Goal: Find specific page/section: Find specific page/section

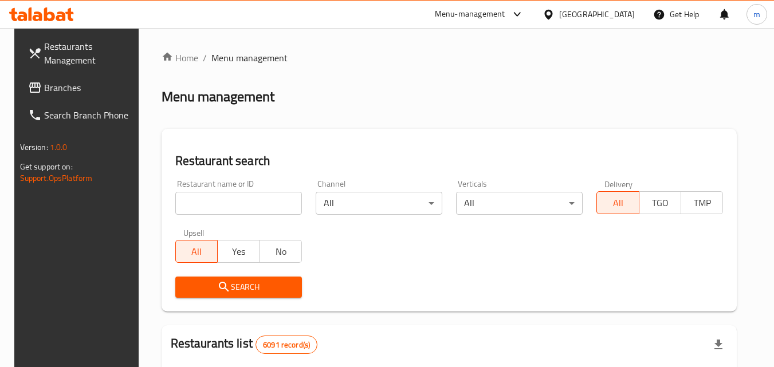
click at [73, 89] on span "Branches" at bounding box center [89, 88] width 91 height 14
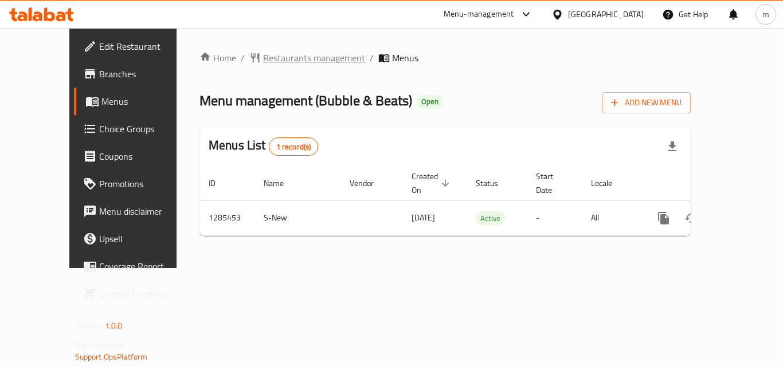
click at [263, 56] on span "Restaurants management" at bounding box center [314, 58] width 102 height 14
click at [274, 60] on span "Restaurants management" at bounding box center [314, 58] width 102 height 14
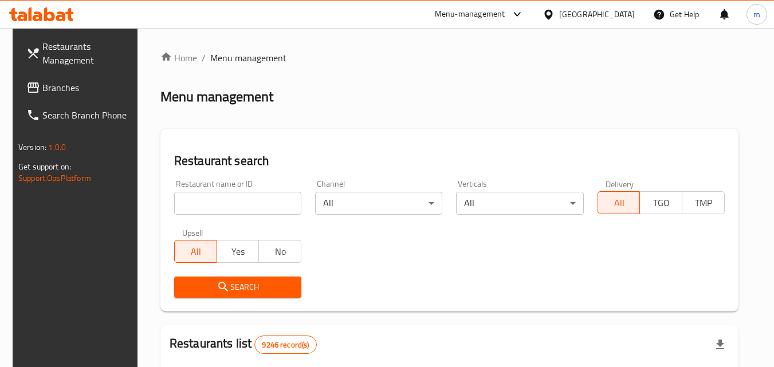
click at [222, 204] on input "search" at bounding box center [237, 203] width 127 height 23
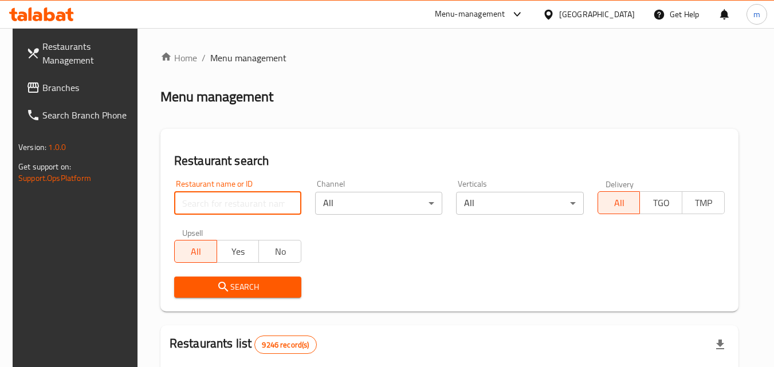
paste input "695816"
type input "695816"
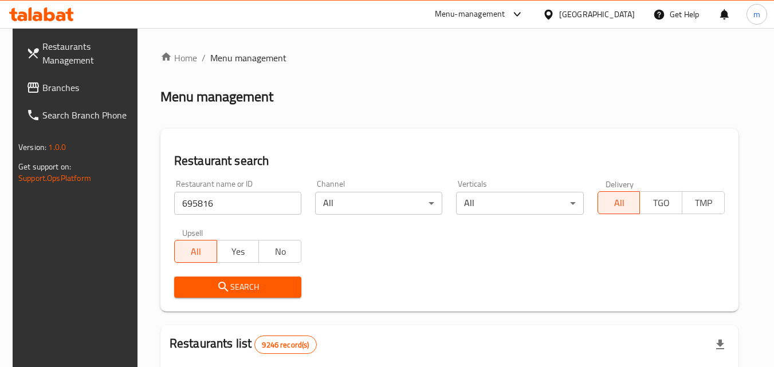
click at [244, 288] on span "Search" at bounding box center [237, 287] width 109 height 14
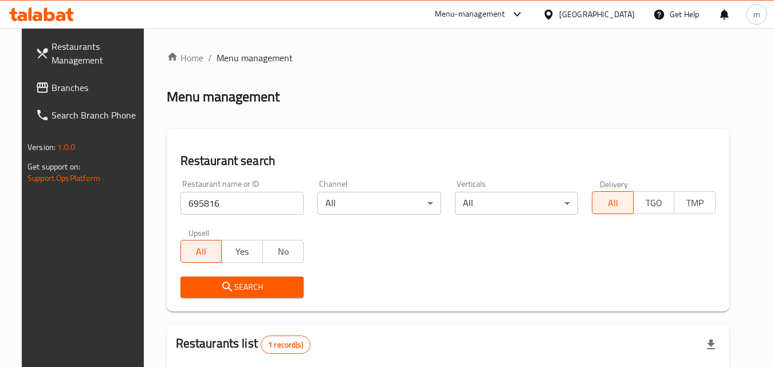
click at [277, 292] on span "Search" at bounding box center [242, 287] width 105 height 14
click at [254, 281] on span "Search" at bounding box center [242, 287] width 105 height 14
click at [362, 249] on div "Restaurant name or ID 695816 Restaurant name or ID Channel All ​ Verticals All …" at bounding box center [448, 239] width 549 height 132
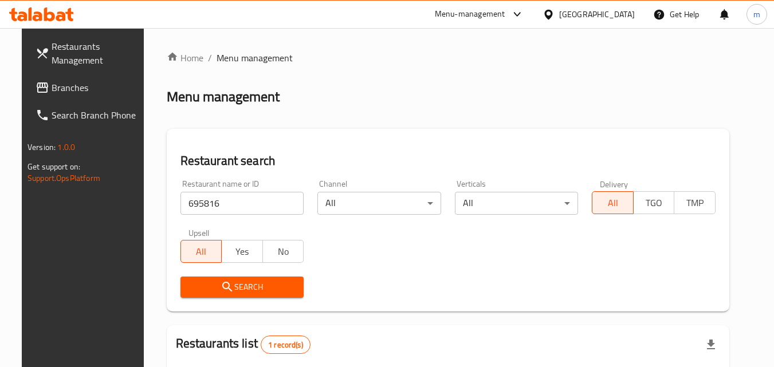
click at [250, 288] on span "Search" at bounding box center [242, 287] width 105 height 14
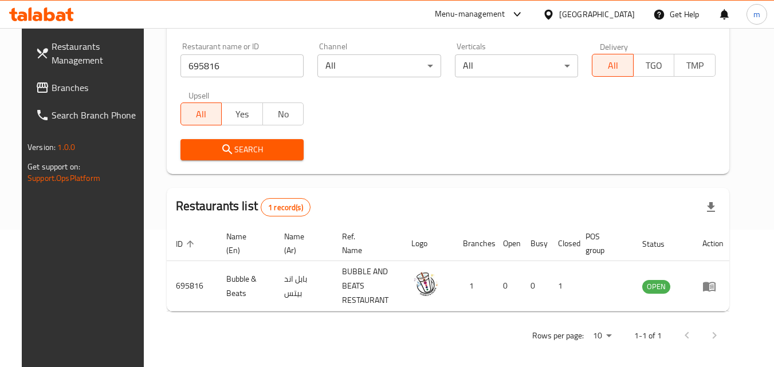
scroll to position [144, 0]
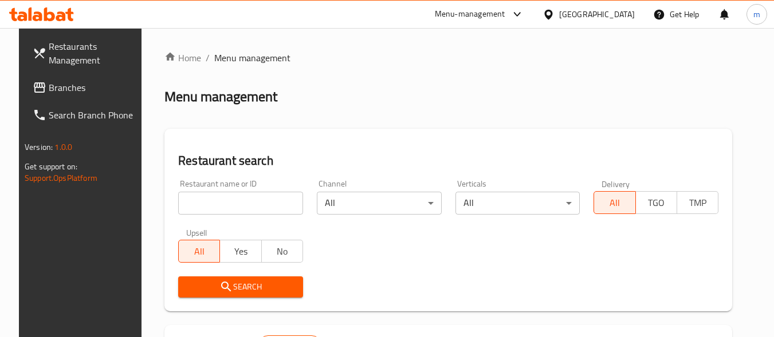
click at [237, 205] on input "search" at bounding box center [240, 203] width 125 height 23
click at [70, 84] on span "Branches" at bounding box center [94, 88] width 91 height 14
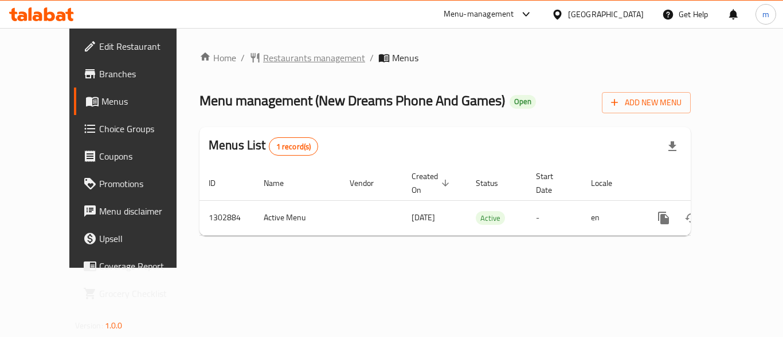
click at [276, 61] on span "Restaurants management" at bounding box center [314, 58] width 102 height 14
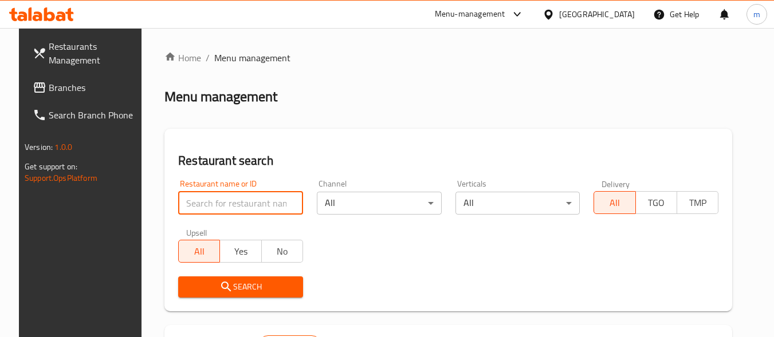
click at [219, 206] on input "search" at bounding box center [240, 203] width 125 height 23
paste input "702560"
type input "702560"
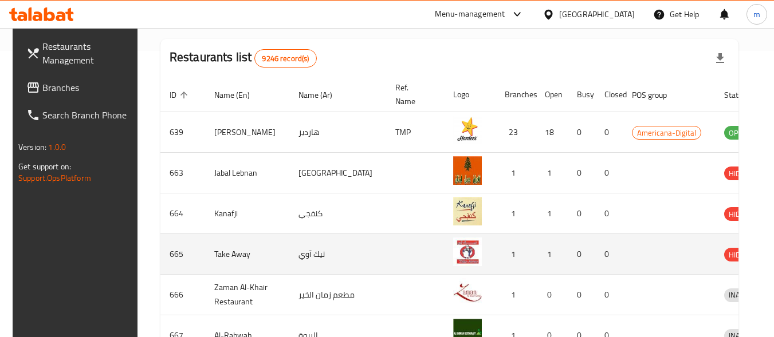
scroll to position [229, 0]
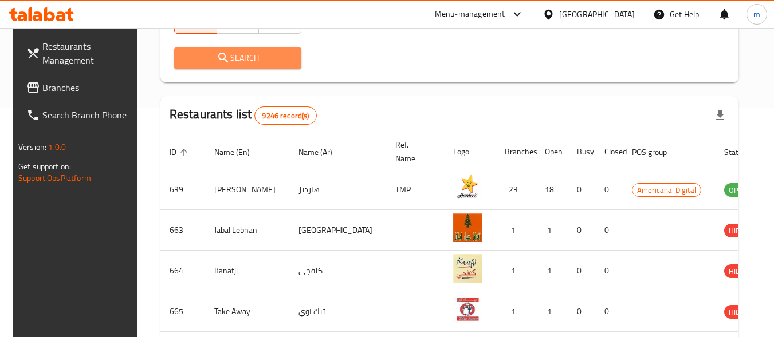
click at [253, 58] on span "Search" at bounding box center [237, 58] width 109 height 14
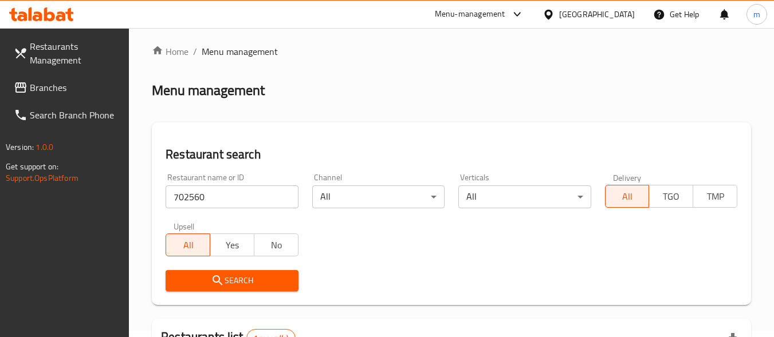
scroll to position [2, 0]
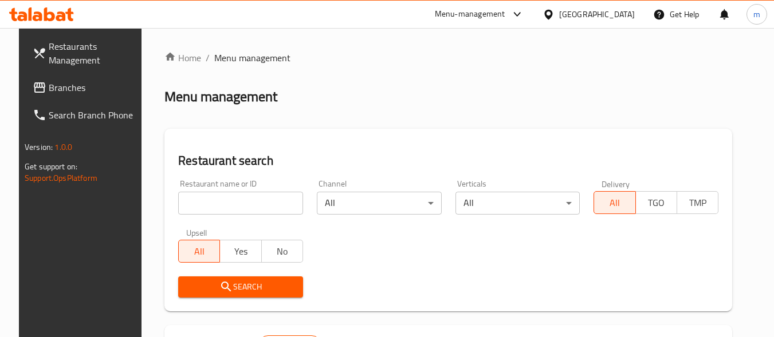
click at [642, 12] on div "[GEOGRAPHIC_DATA]" at bounding box center [588, 14] width 111 height 27
click at [552, 17] on icon at bounding box center [548, 14] width 8 height 10
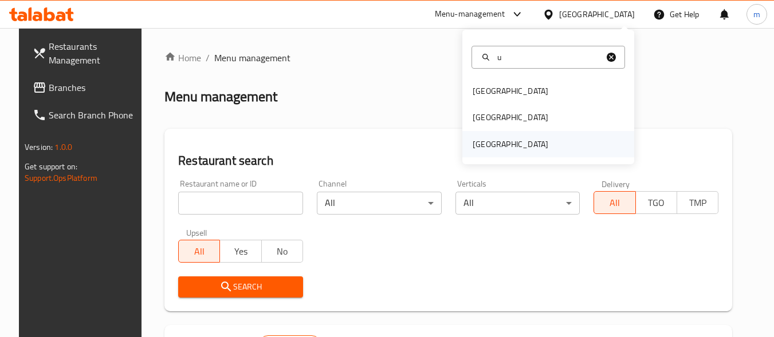
type input "u"
click at [524, 143] on div "[GEOGRAPHIC_DATA]" at bounding box center [511, 144] width 76 height 13
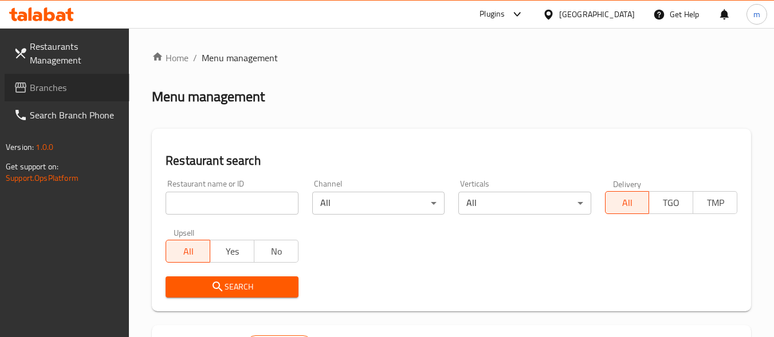
click at [77, 90] on span "Branches" at bounding box center [75, 88] width 91 height 14
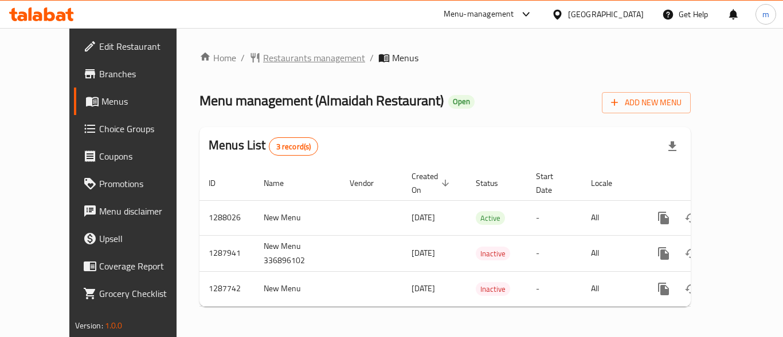
click at [286, 57] on span "Restaurants management" at bounding box center [314, 58] width 102 height 14
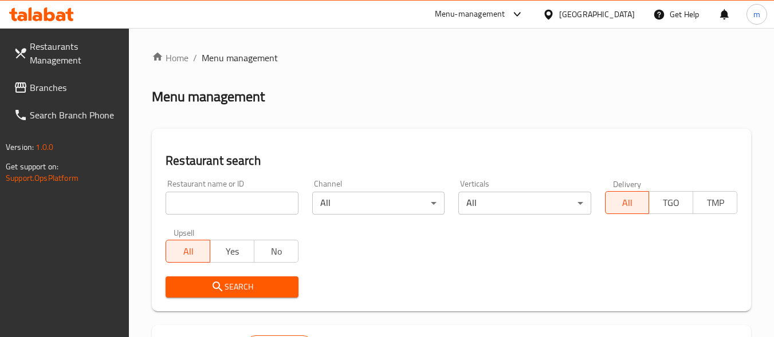
click at [231, 201] on input "search" at bounding box center [232, 203] width 132 height 23
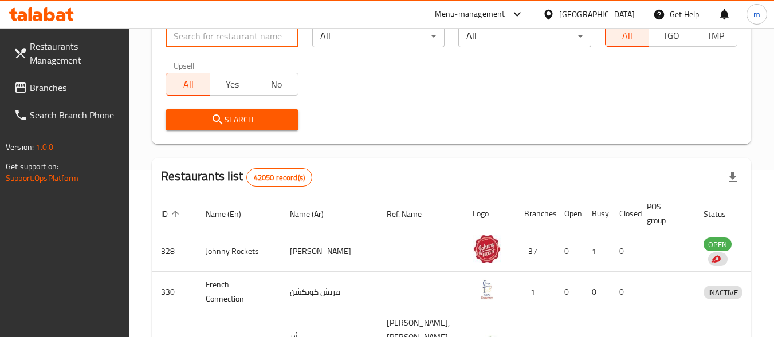
scroll to position [172, 0]
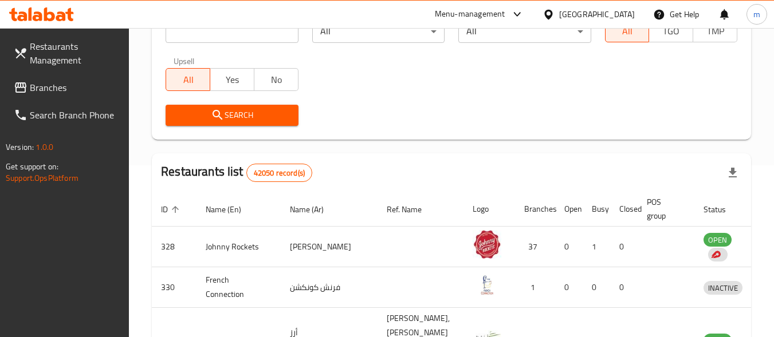
click at [263, 117] on span "Search" at bounding box center [232, 115] width 114 height 14
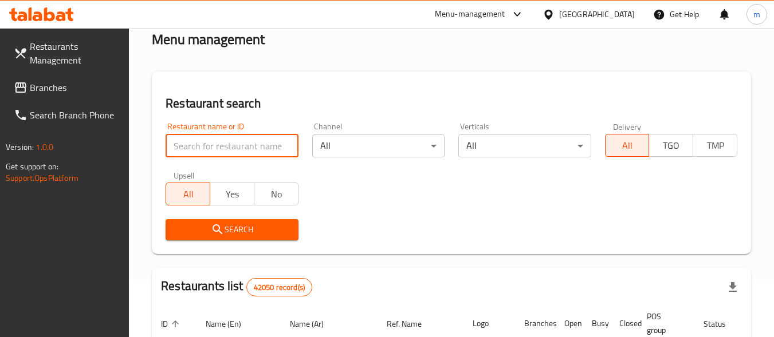
click at [240, 151] on input "search" at bounding box center [232, 146] width 132 height 23
paste input "696876"
type input "696876"
click at [255, 234] on span "Search" at bounding box center [232, 230] width 114 height 14
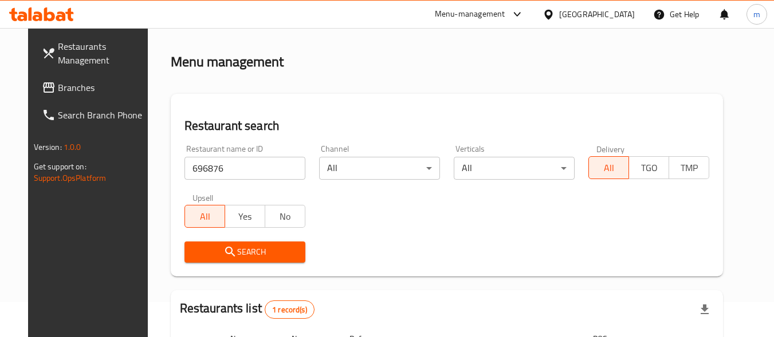
scroll to position [0, 0]
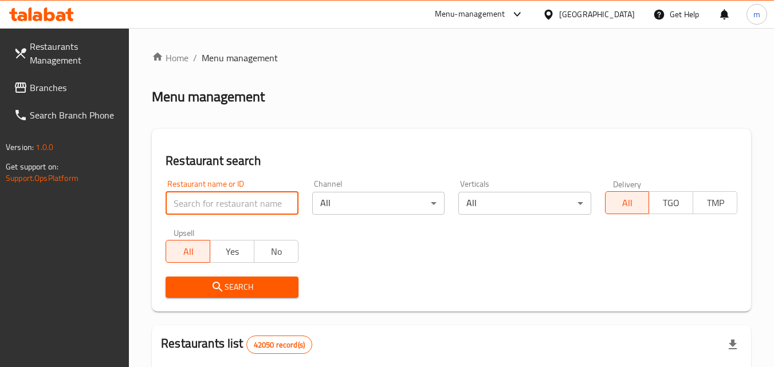
click at [236, 203] on input "search" at bounding box center [232, 203] width 132 height 23
click at [45, 84] on span "Branches" at bounding box center [75, 88] width 91 height 14
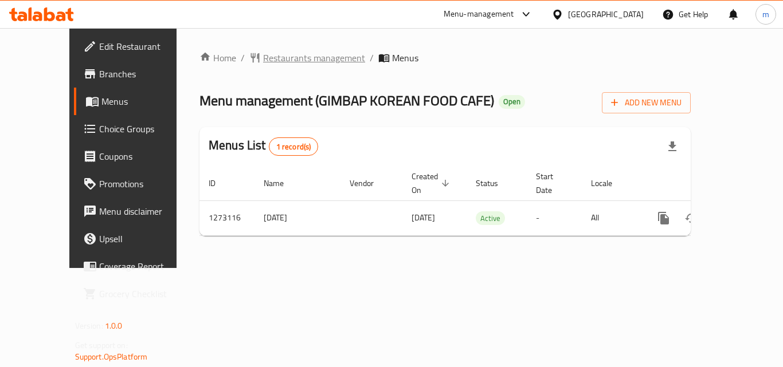
click at [265, 59] on span "Restaurants management" at bounding box center [314, 58] width 102 height 14
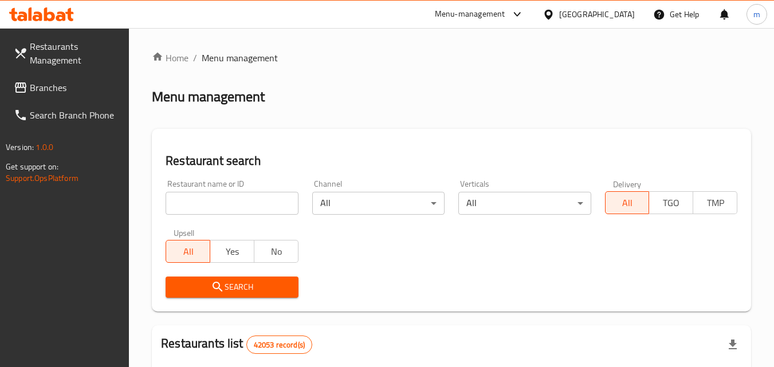
click at [238, 200] on input "search" at bounding box center [232, 203] width 132 height 23
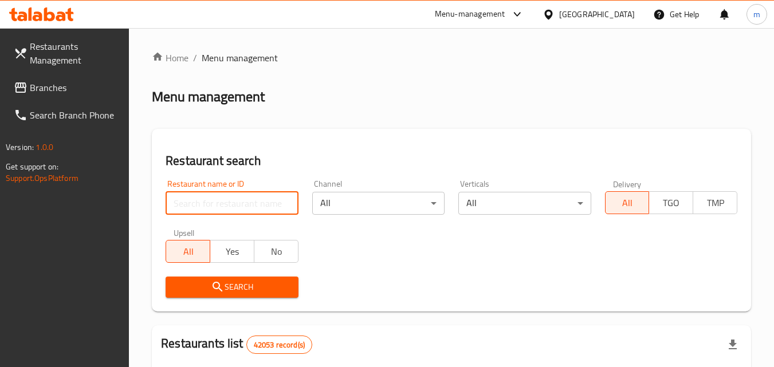
paste input "690598"
type input "690598"
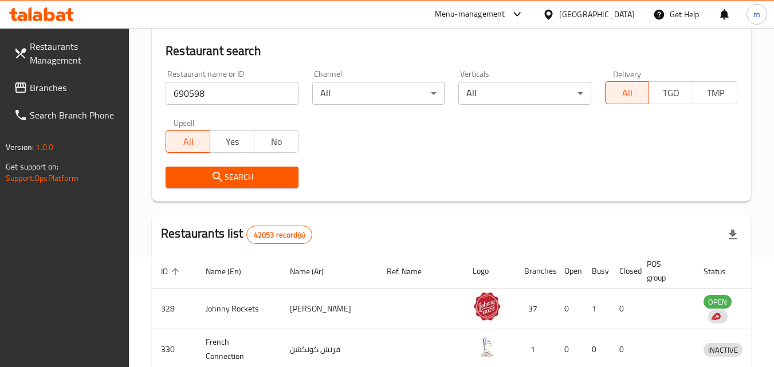
scroll to position [115, 0]
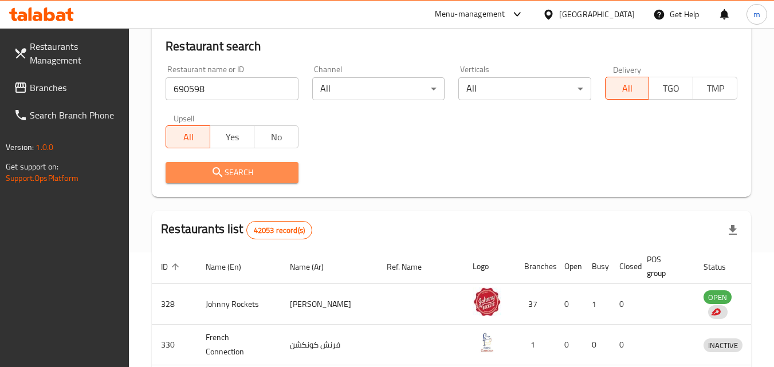
click at [239, 170] on span "Search" at bounding box center [232, 173] width 114 height 14
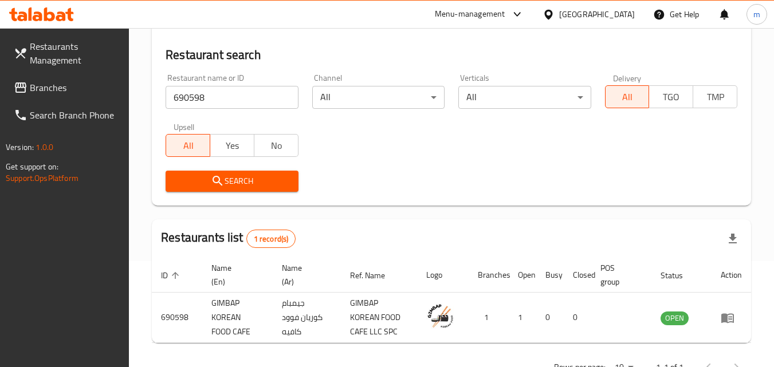
scroll to position [86, 0]
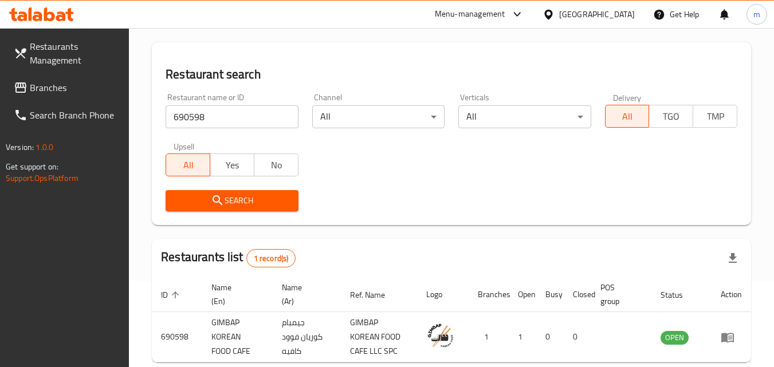
click at [587, 12] on div "[GEOGRAPHIC_DATA]" at bounding box center [597, 14] width 76 height 13
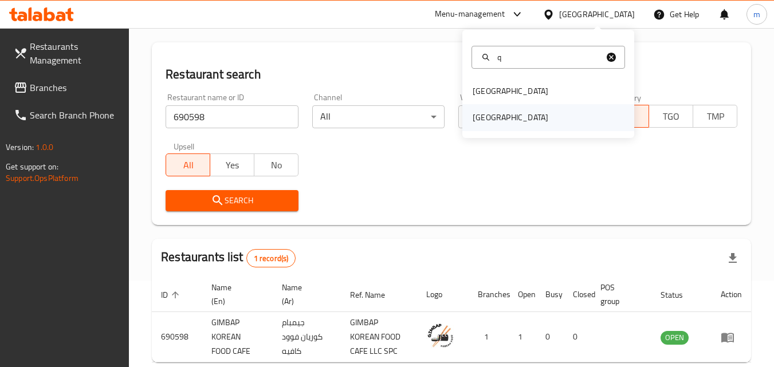
type input "q"
click at [487, 119] on div "Qatar" at bounding box center [511, 117] width 76 height 13
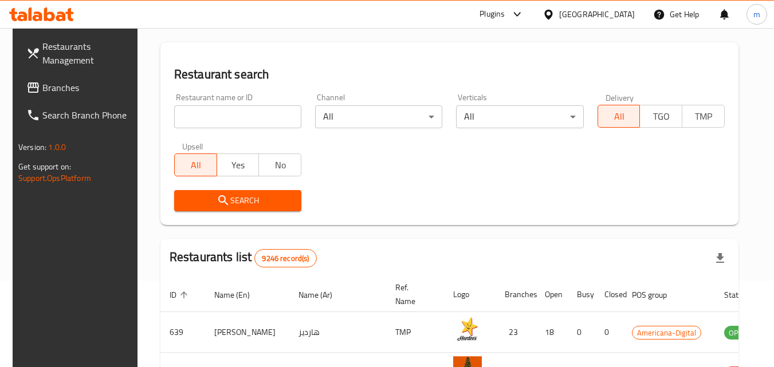
click at [191, 115] on input "search" at bounding box center [237, 116] width 127 height 23
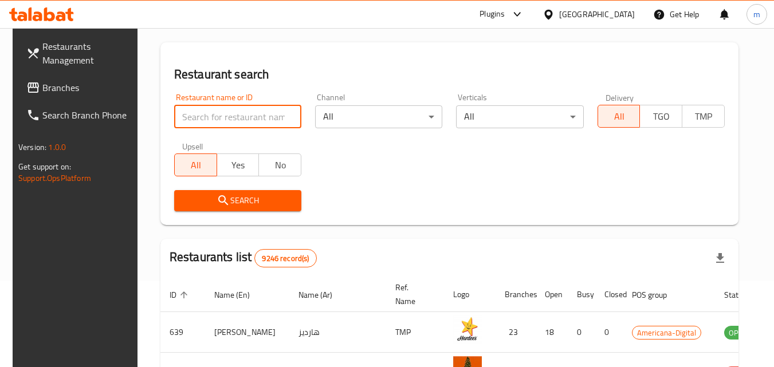
click at [72, 89] on span "Branches" at bounding box center [87, 88] width 91 height 14
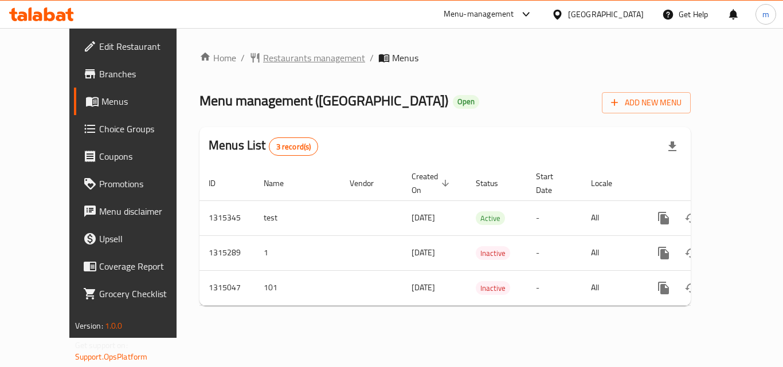
click at [287, 56] on span "Restaurants management" at bounding box center [314, 58] width 102 height 14
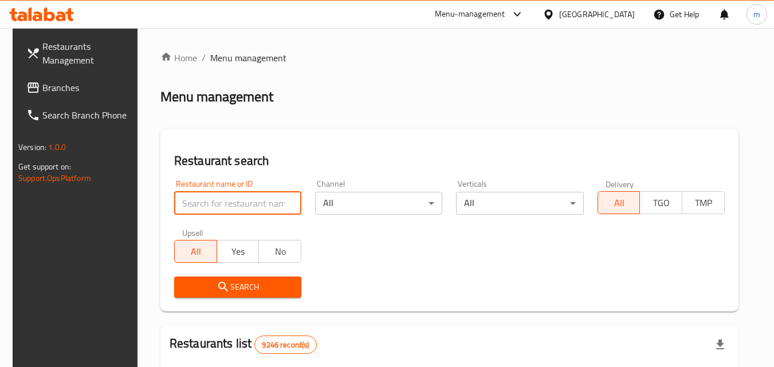
click at [250, 208] on input "search" at bounding box center [237, 203] width 127 height 23
paste input "707066"
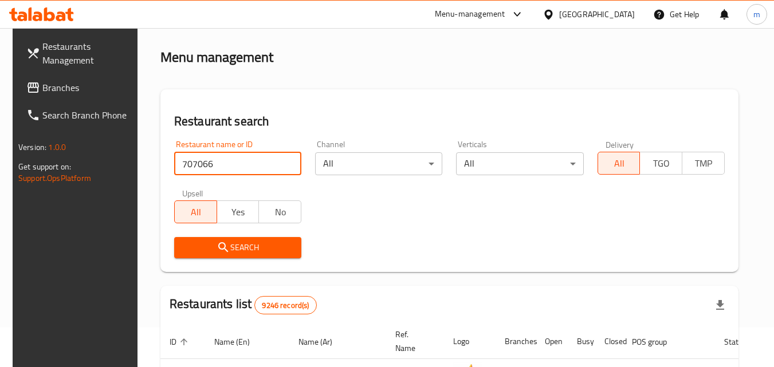
scroll to position [57, 0]
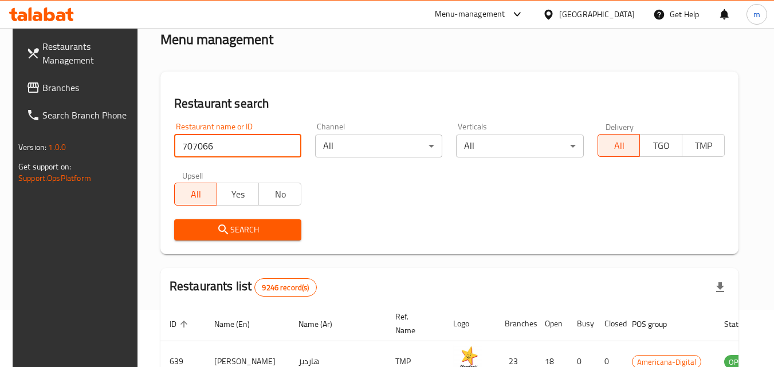
type input "707066"
click at [256, 225] on span "Search" at bounding box center [237, 230] width 109 height 14
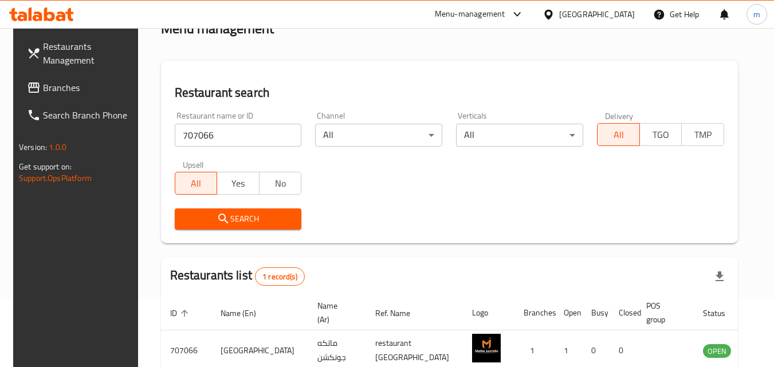
scroll to position [0, 0]
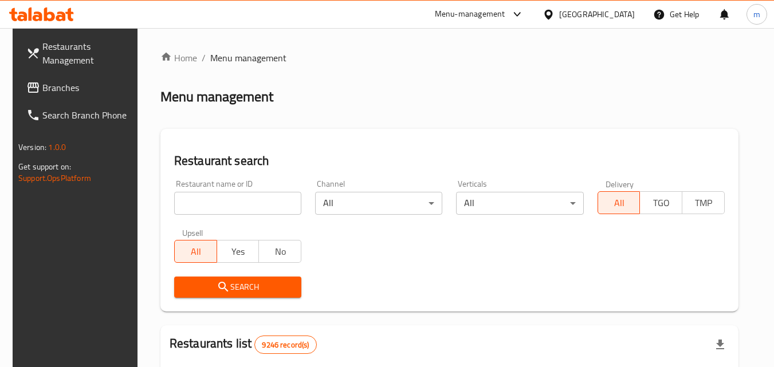
click at [194, 208] on input "search" at bounding box center [237, 203] width 127 height 23
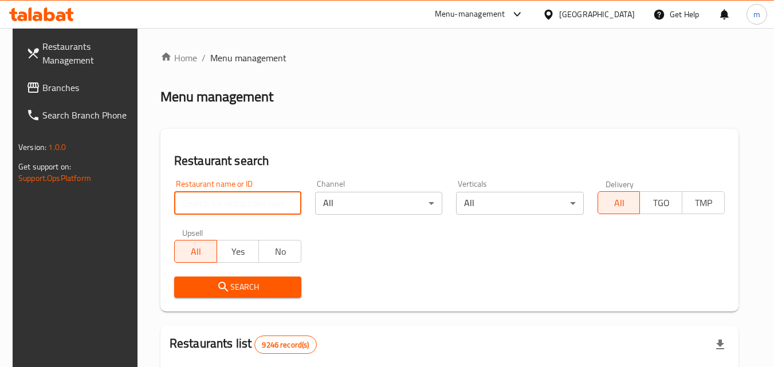
paste input "771964"
type input "771964"
click at [282, 203] on input "771964" at bounding box center [237, 203] width 127 height 23
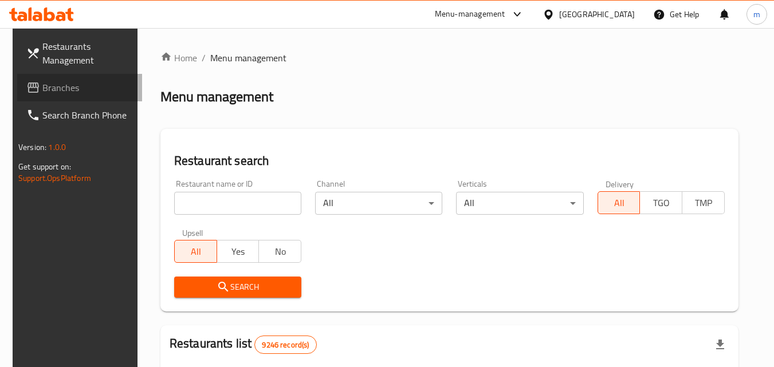
click at [99, 84] on span "Branches" at bounding box center [87, 88] width 91 height 14
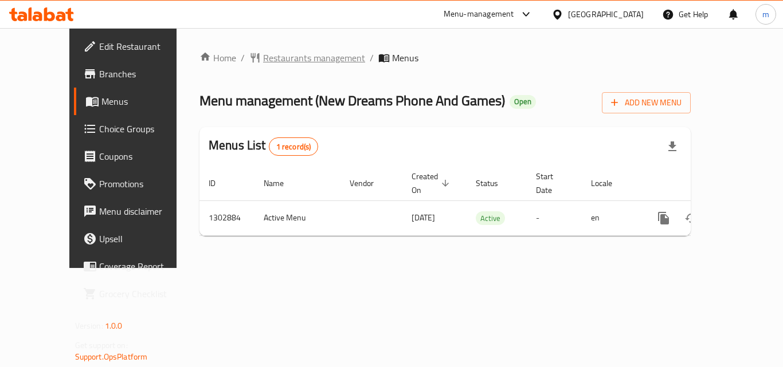
click at [263, 54] on span "Restaurants management" at bounding box center [314, 58] width 102 height 14
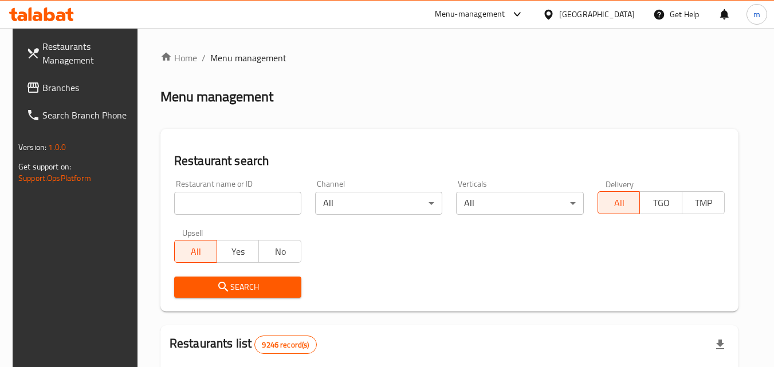
click at [251, 203] on input "search" at bounding box center [237, 203] width 127 height 23
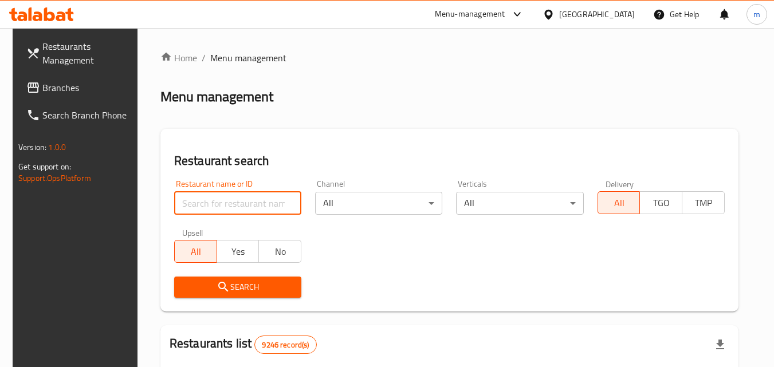
paste input "702560"
type input "702560"
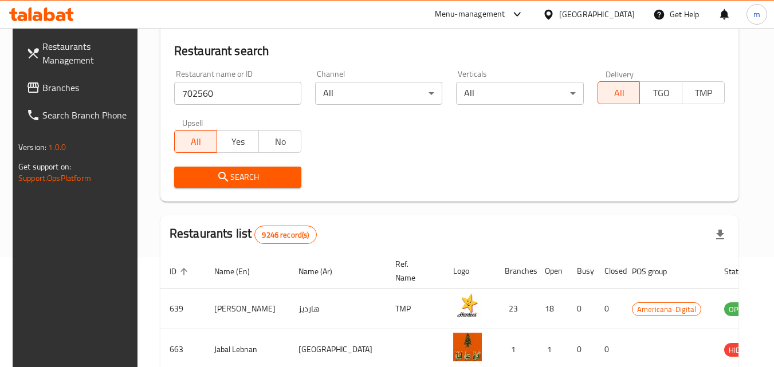
scroll to position [115, 0]
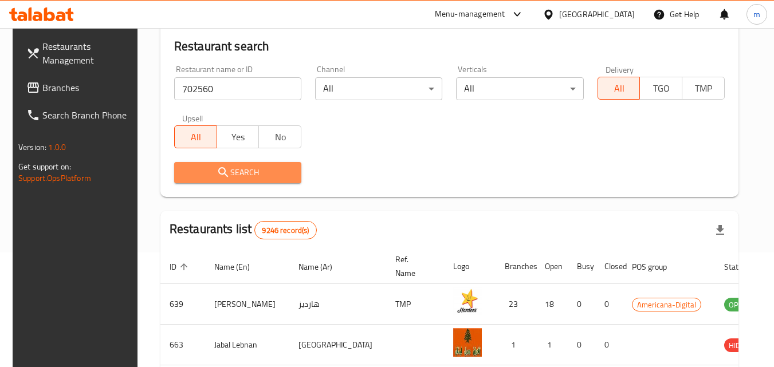
click at [268, 178] on span "Search" at bounding box center [237, 173] width 109 height 14
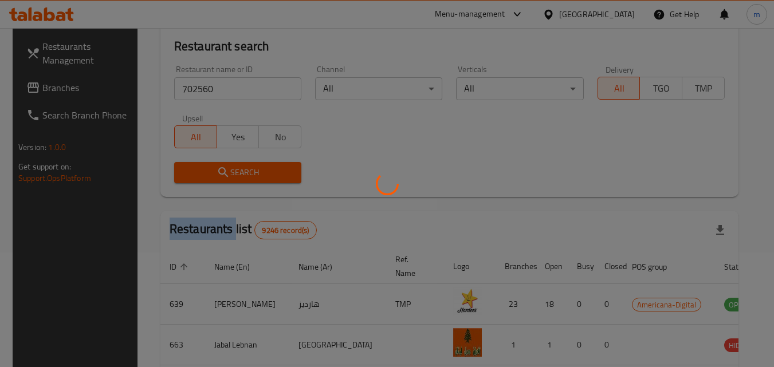
click at [268, 178] on div at bounding box center [387, 183] width 774 height 367
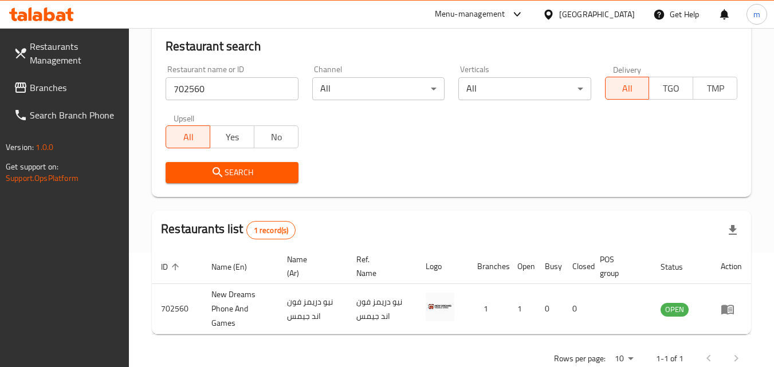
click at [407, 168] on div "Search" at bounding box center [451, 172] width 585 height 35
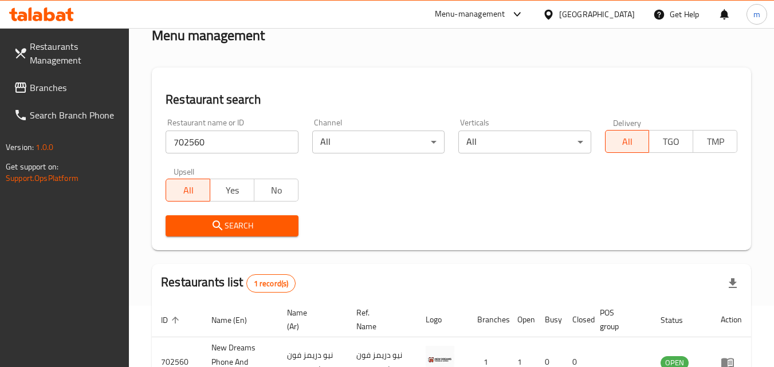
scroll to position [0, 0]
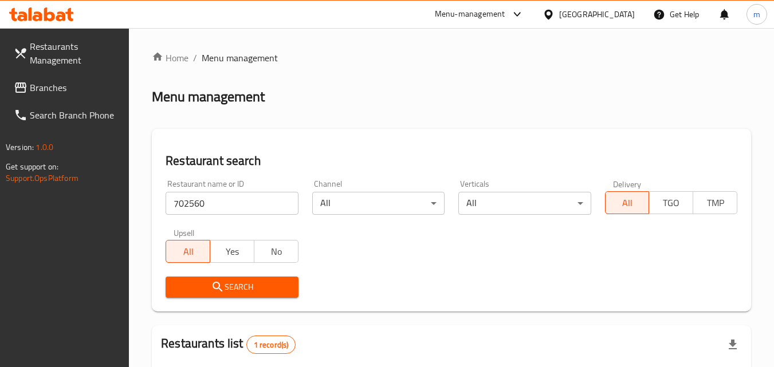
click at [533, 6] on div "Menu-management" at bounding box center [480, 14] width 108 height 27
click at [524, 15] on icon at bounding box center [517, 14] width 14 height 14
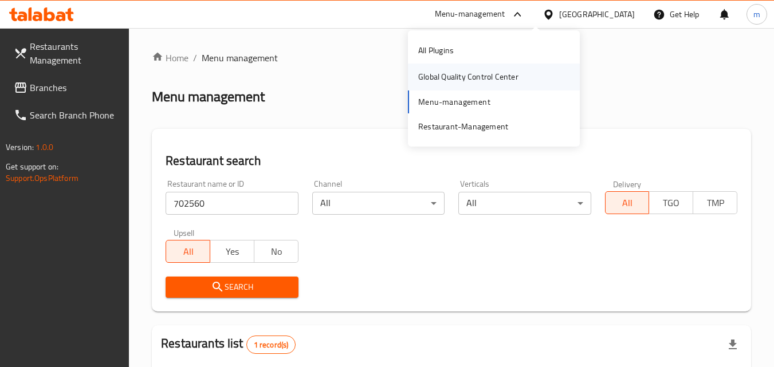
click at [476, 81] on div "Global Quality Control Center" at bounding box center [468, 76] width 100 height 13
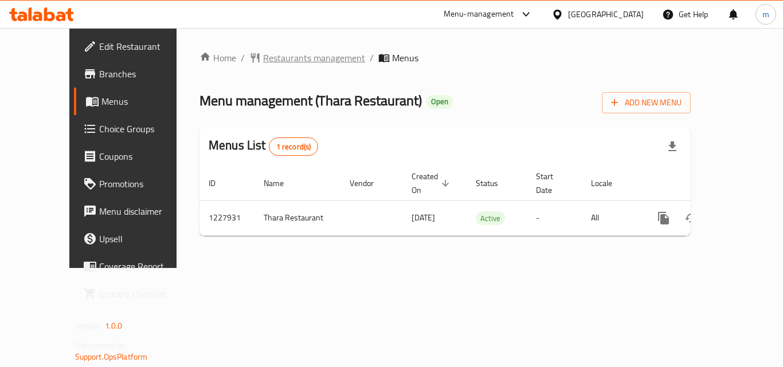
click at [272, 58] on span "Restaurants management" at bounding box center [314, 58] width 102 height 14
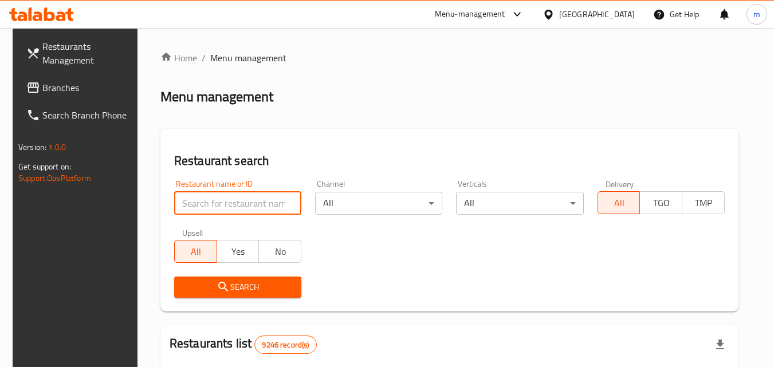
click at [203, 205] on input "search" at bounding box center [237, 203] width 127 height 23
paste input "676068"
type input "676068"
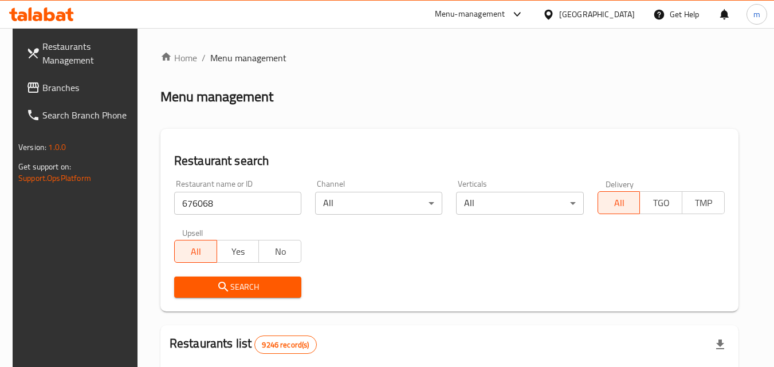
click at [253, 290] on span "Search" at bounding box center [237, 287] width 109 height 14
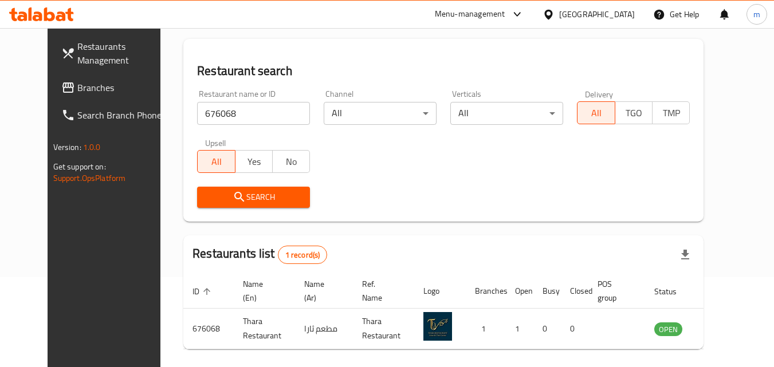
scroll to position [77, 0]
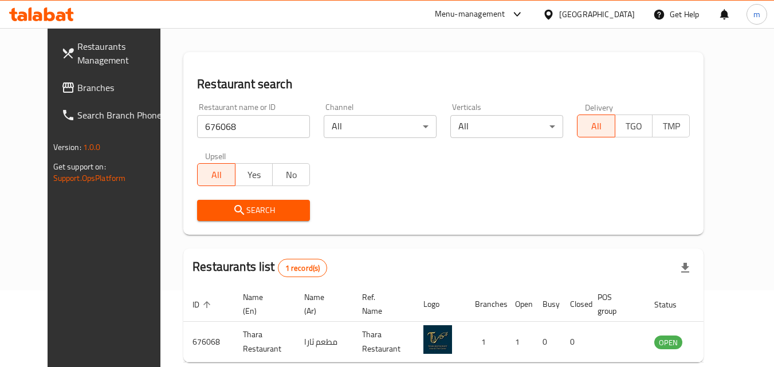
click at [255, 205] on span "Search" at bounding box center [253, 210] width 95 height 14
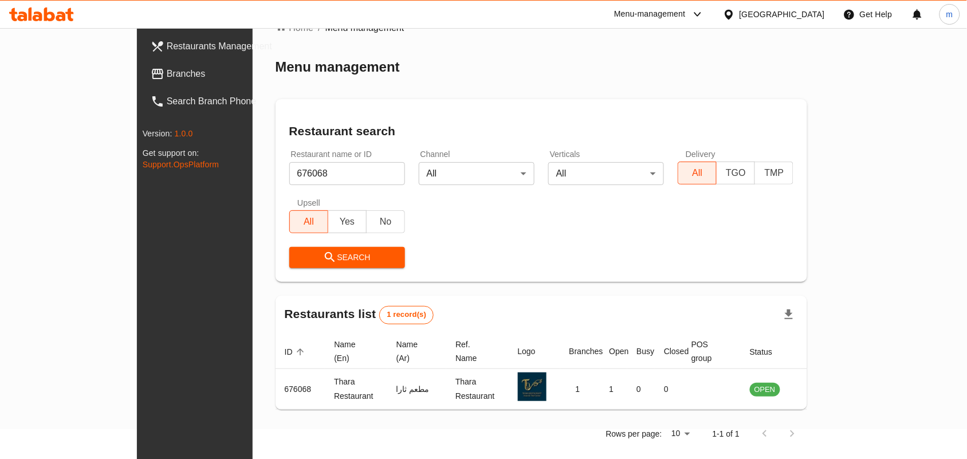
scroll to position [29, 0]
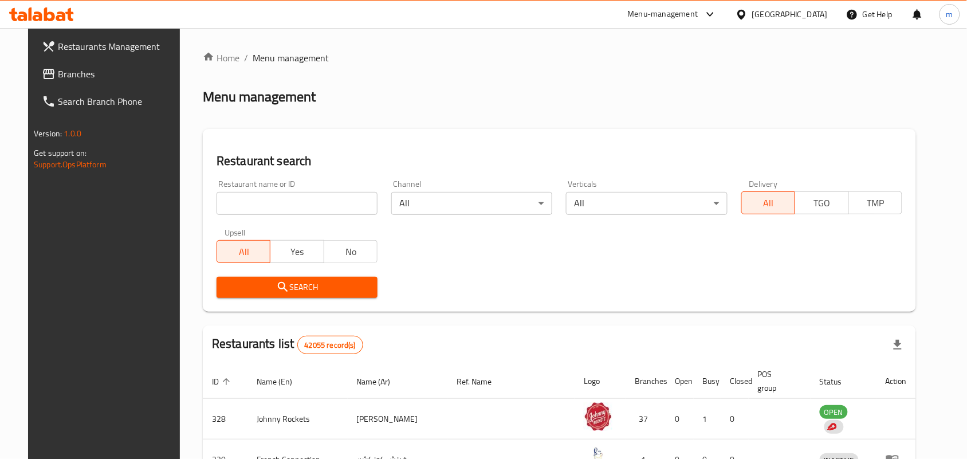
click at [799, 16] on div "[GEOGRAPHIC_DATA]" at bounding box center [790, 14] width 76 height 13
type input "q"
click at [706, 126] on div "[GEOGRAPHIC_DATA]" at bounding box center [742, 118] width 172 height 26
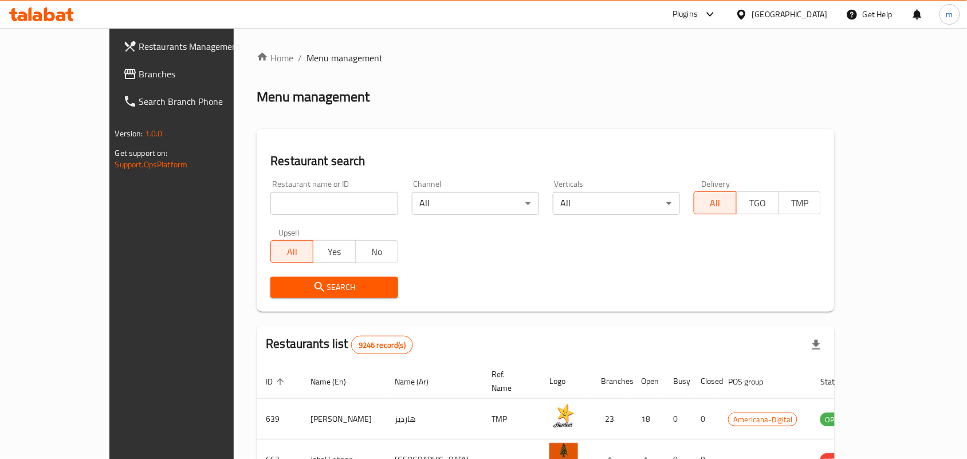
click at [139, 69] on span "Branches" at bounding box center [200, 74] width 123 height 14
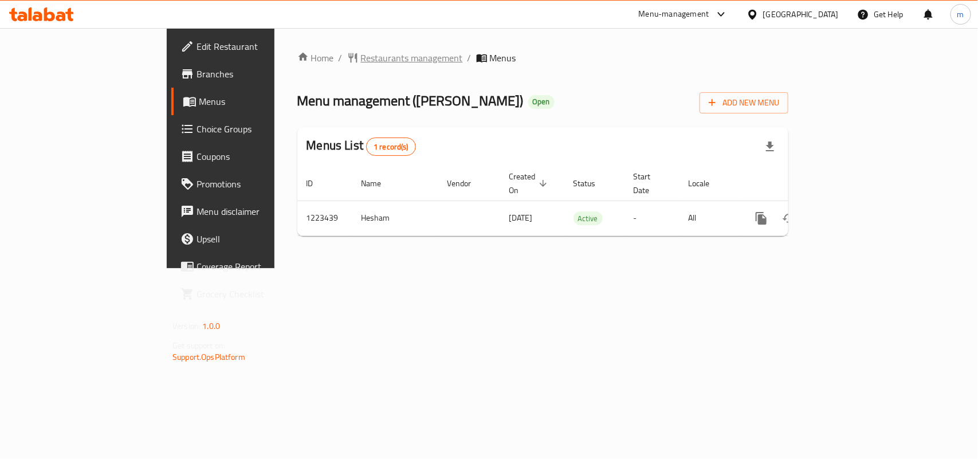
click at [361, 61] on span "Restaurants management" at bounding box center [412, 58] width 102 height 14
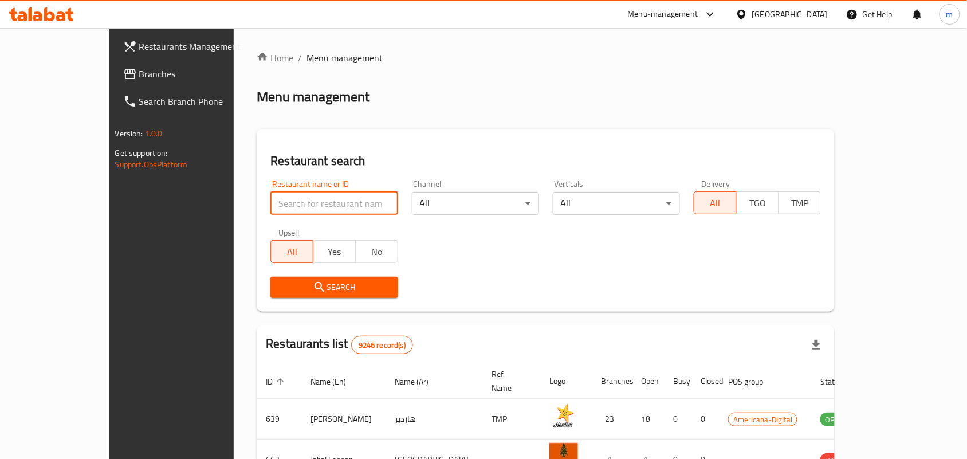
click at [293, 212] on input "search" at bounding box center [333, 203] width 127 height 23
paste input "674418"
type input "674418"
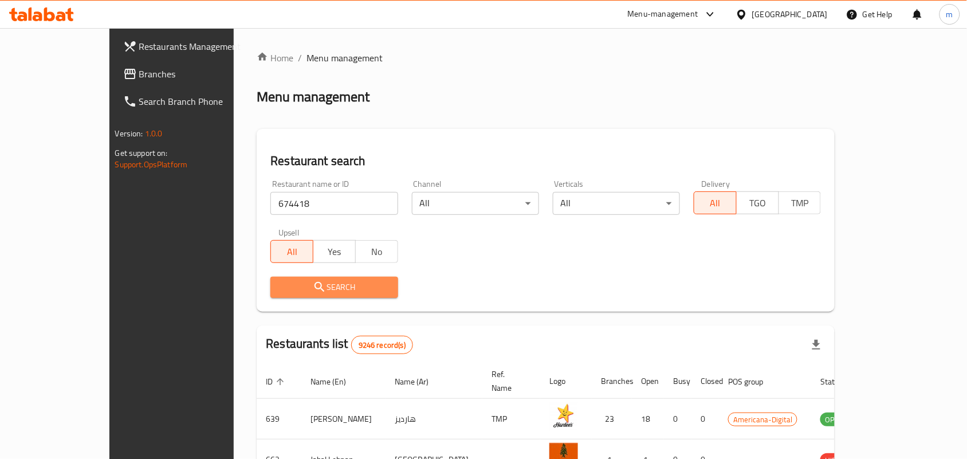
click at [322, 282] on span "Search" at bounding box center [334, 287] width 109 height 14
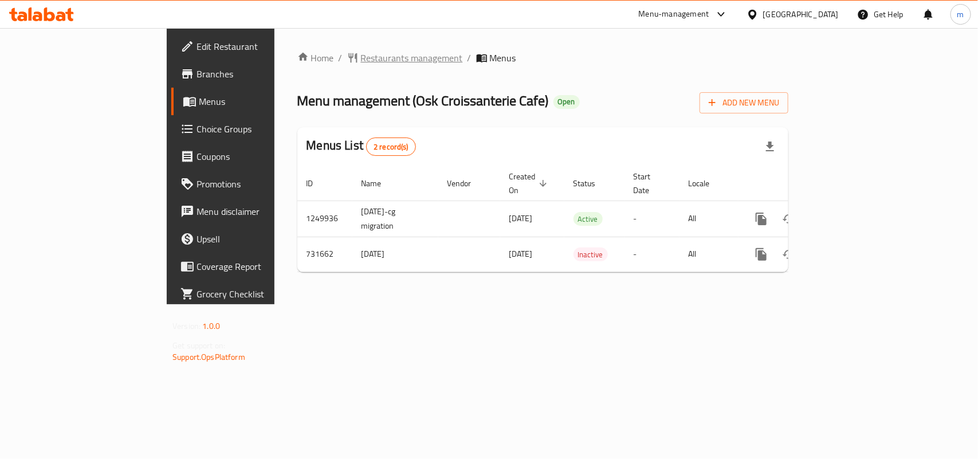
click at [361, 51] on span "Restaurants management" at bounding box center [412, 58] width 102 height 14
click at [361, 62] on span "Restaurants management" at bounding box center [412, 59] width 102 height 14
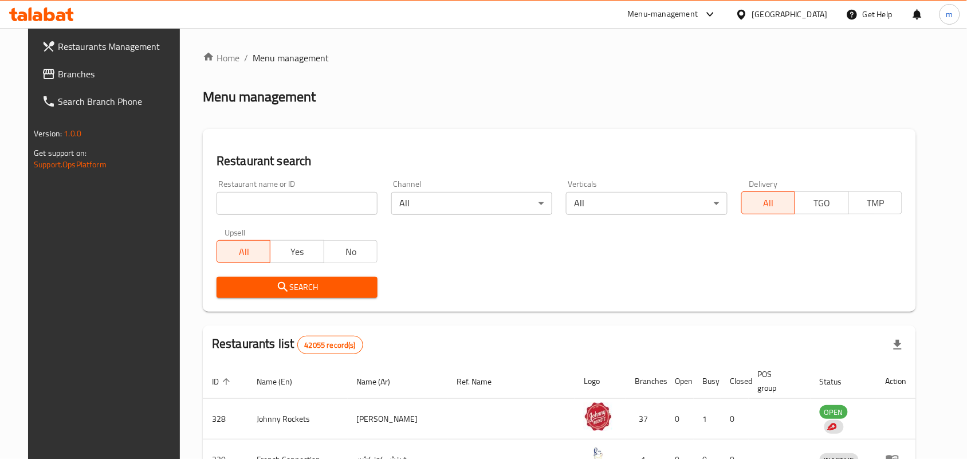
click at [267, 192] on input "search" at bounding box center [297, 203] width 161 height 23
paste input "646845"
type input "646845"
click at [277, 287] on span "Search" at bounding box center [297, 287] width 143 height 14
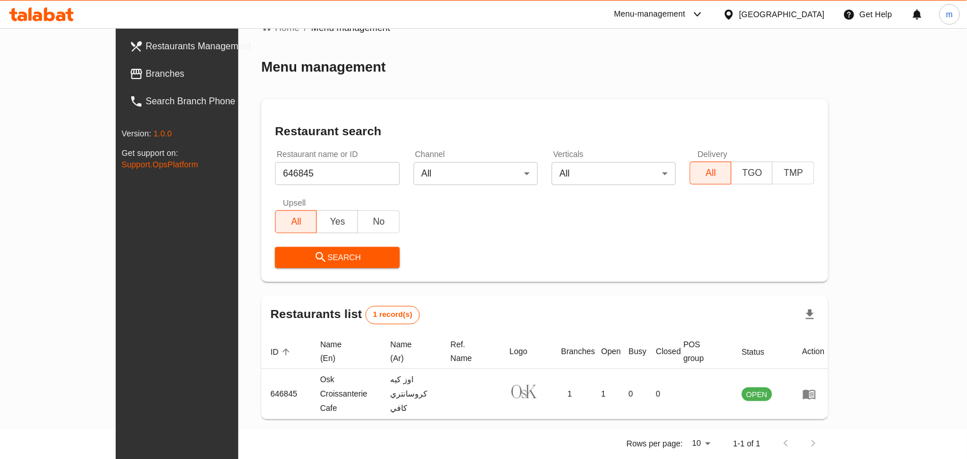
scroll to position [29, 0]
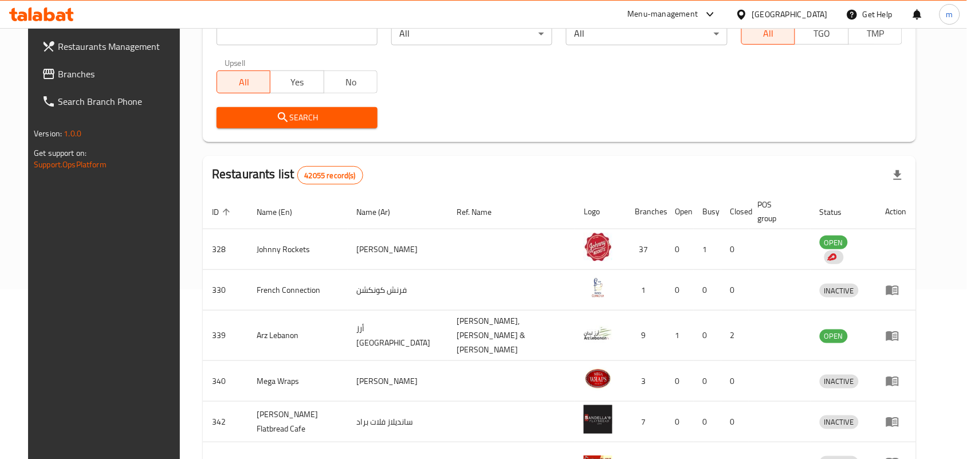
scroll to position [108, 0]
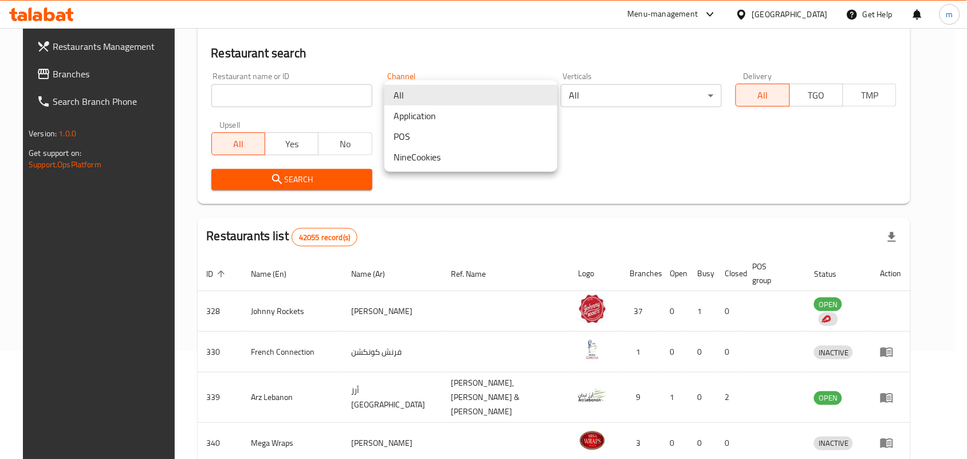
click at [549, 97] on body "​ Menu-management United Arab Emirates Get Help m Restaurants Management Branch…" at bounding box center [483, 135] width 967 height 431
click at [725, 124] on div at bounding box center [483, 229] width 967 height 459
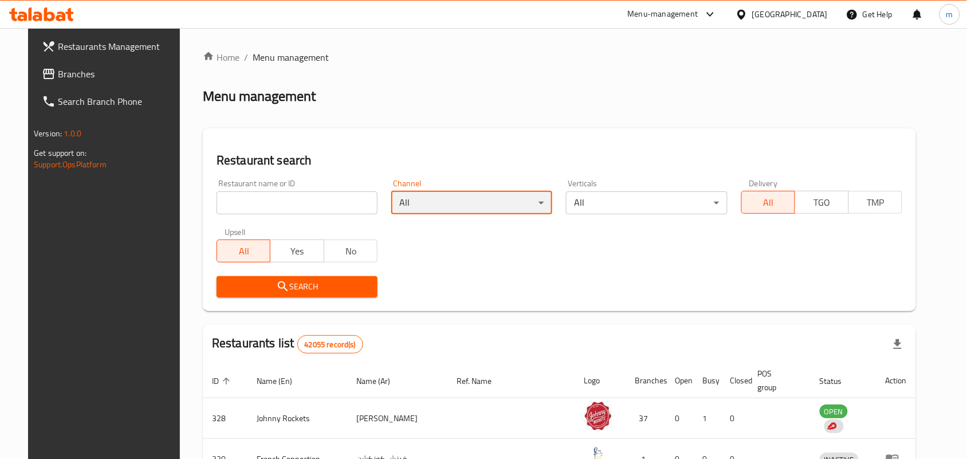
scroll to position [0, 0]
